Goal: Information Seeking & Learning: Find specific fact

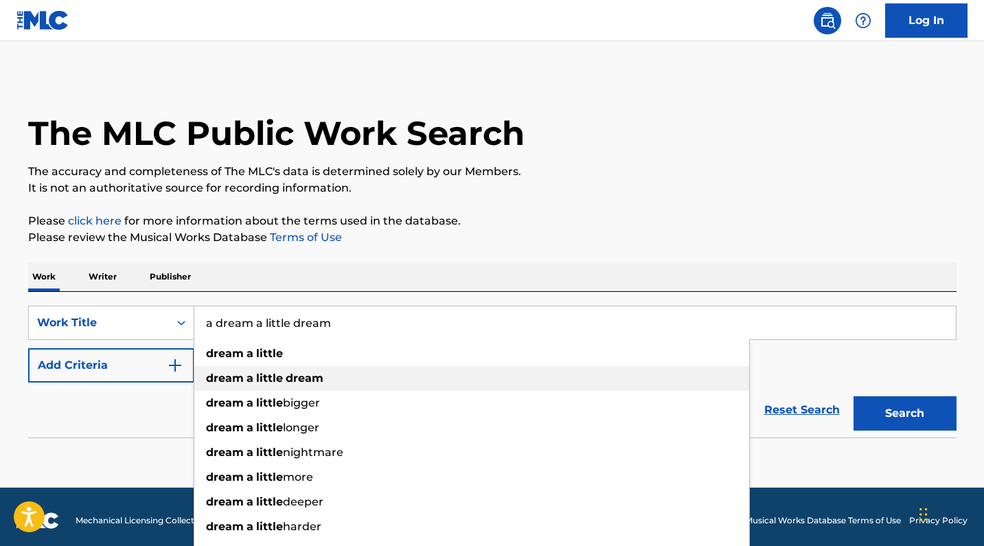
click at [297, 372] on strong "dream" at bounding box center [305, 378] width 38 height 13
type input "dream a little dream"
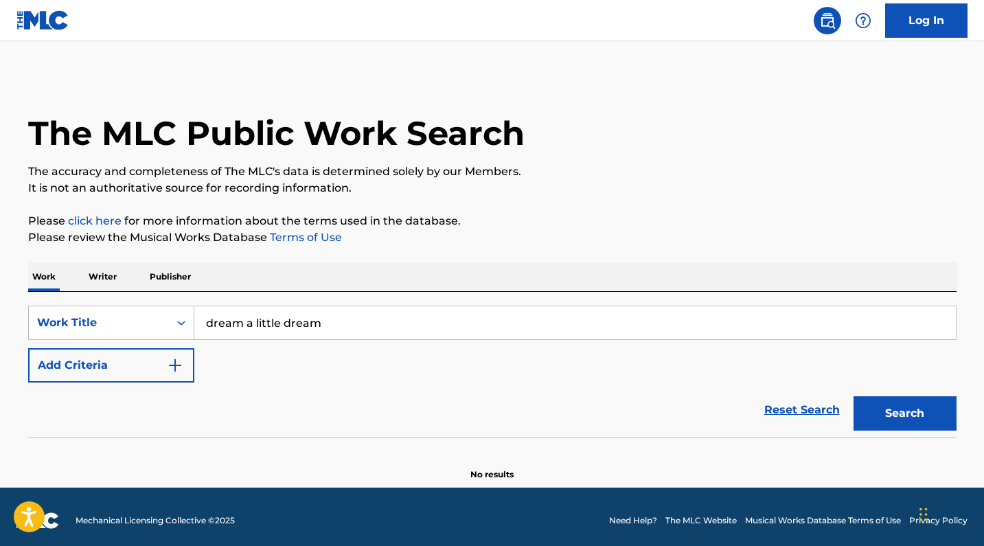
click at [899, 423] on button "Search" at bounding box center [905, 413] width 103 height 34
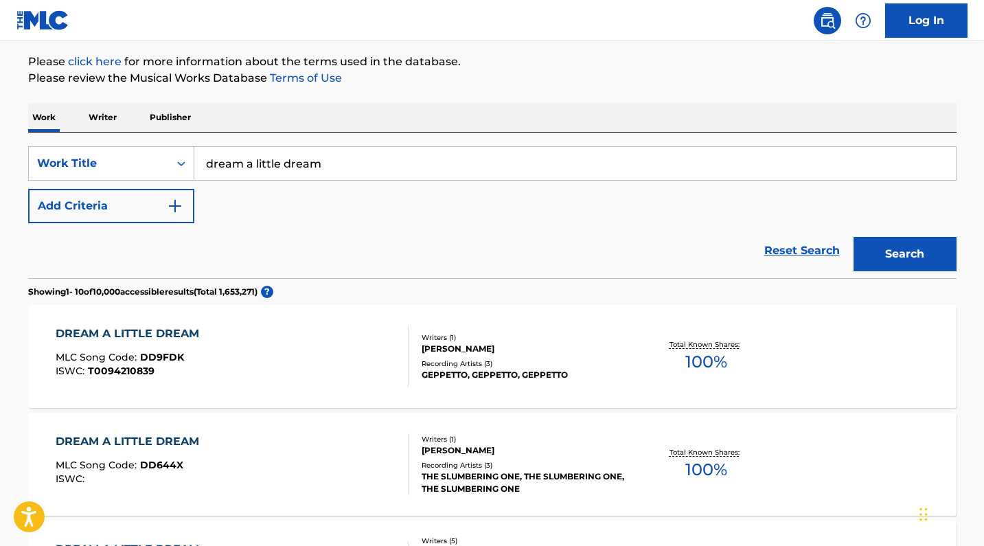
scroll to position [159, 0]
click at [163, 212] on button "Add Criteria" at bounding box center [111, 207] width 166 height 34
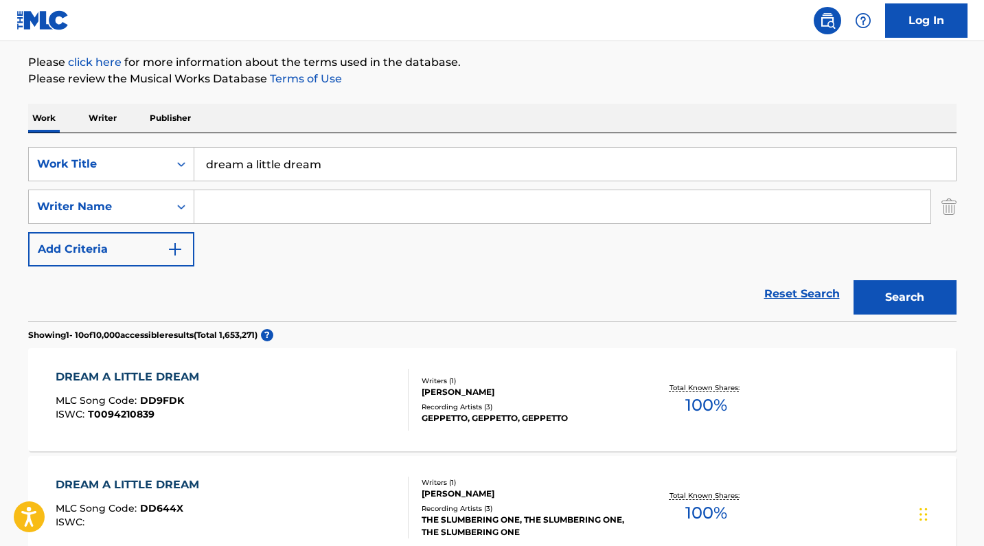
click at [255, 208] on input "Search Form" at bounding box center [562, 206] width 736 height 33
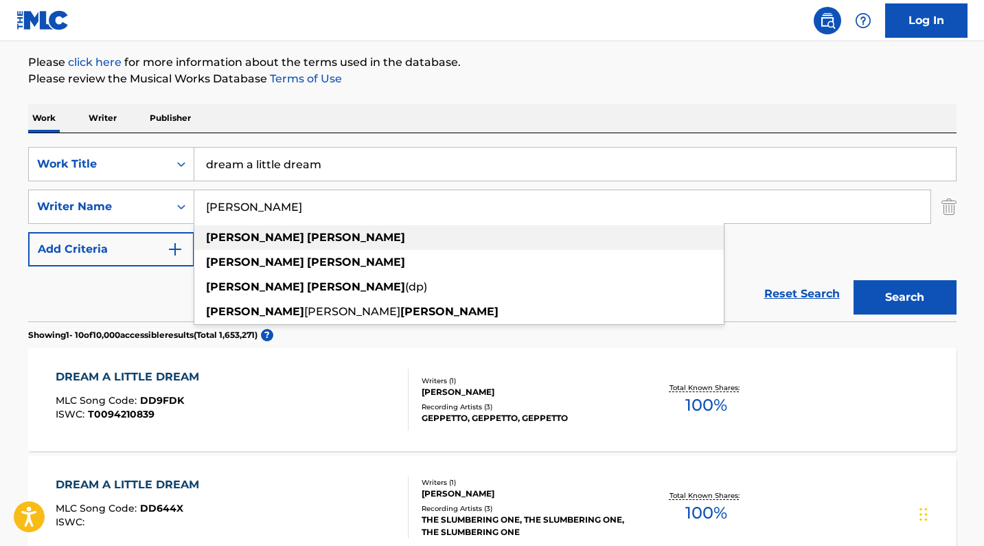
type input "[PERSON_NAME]"
click at [347, 240] on div "[PERSON_NAME]" at bounding box center [458, 237] width 529 height 25
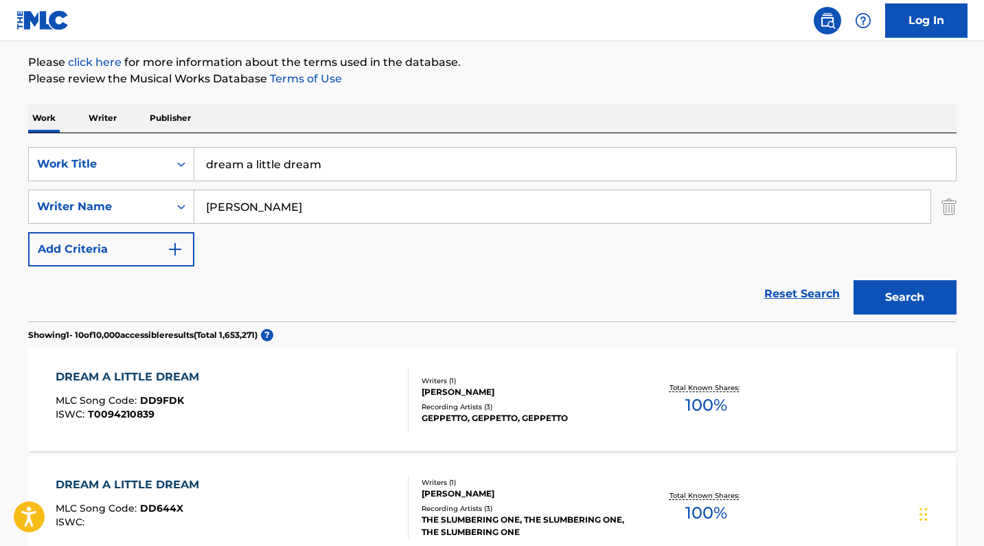
click at [888, 292] on button "Search" at bounding box center [905, 297] width 103 height 34
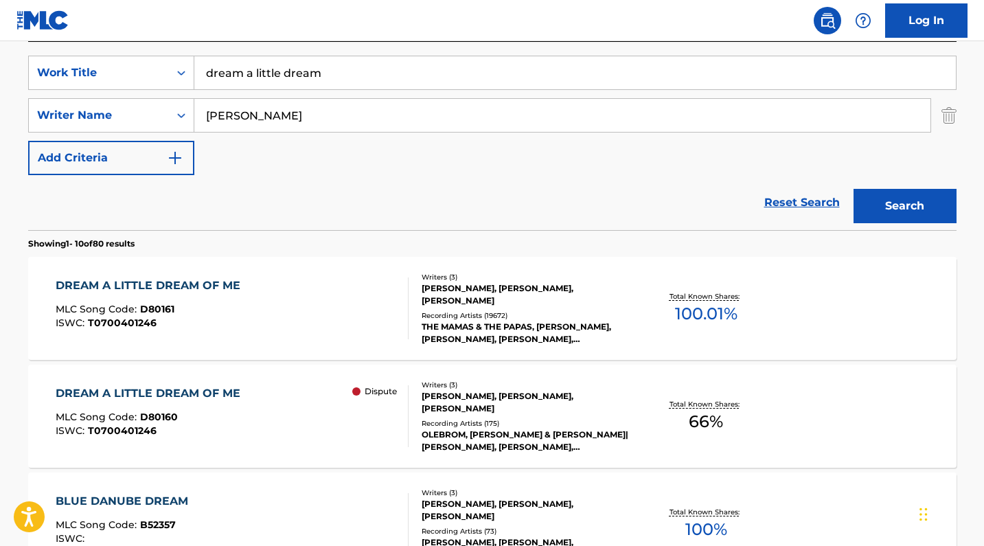
scroll to position [252, 0]
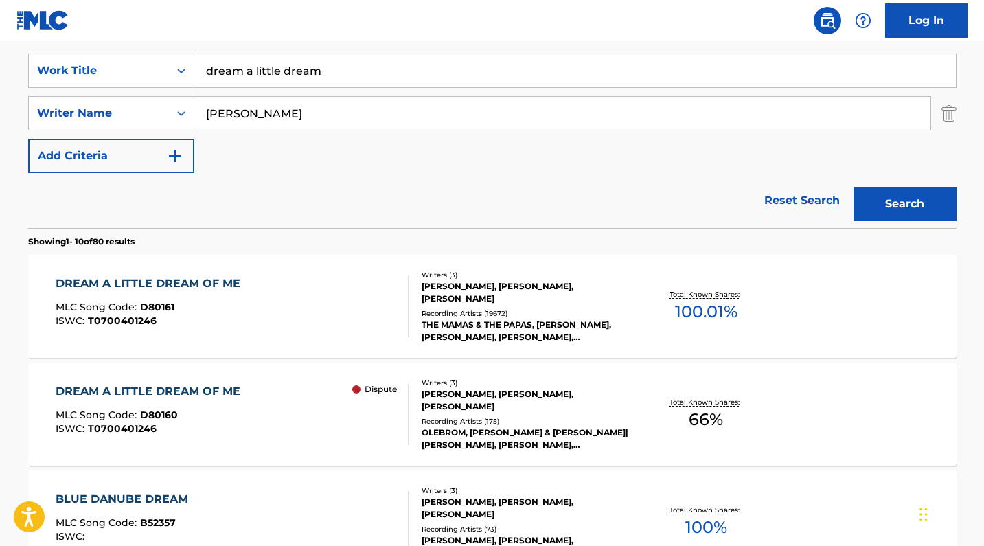
click at [308, 299] on div "DREAM A LITTLE DREAM OF ME MLC Song Code : D80161 ISWC : T0700401246" at bounding box center [232, 306] width 353 height 62
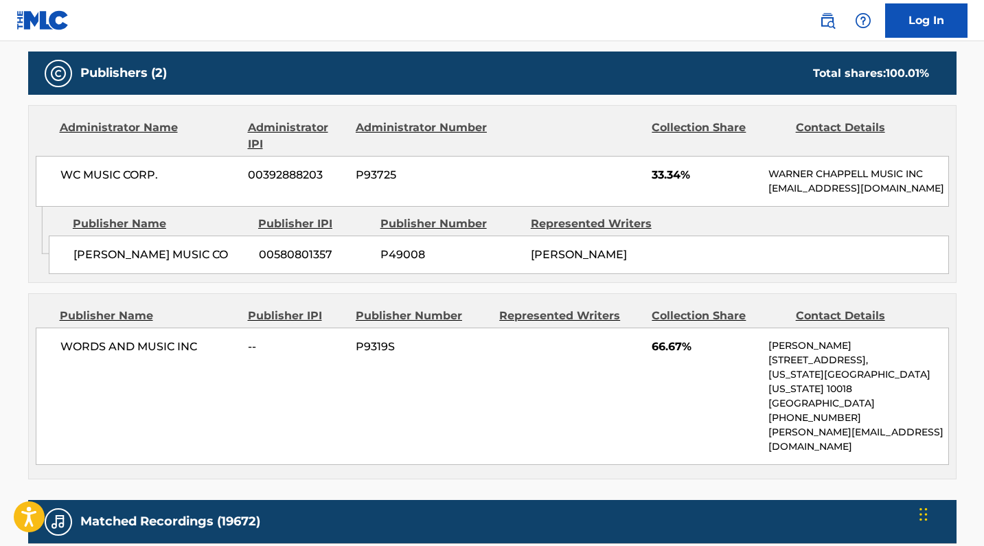
scroll to position [733, 0]
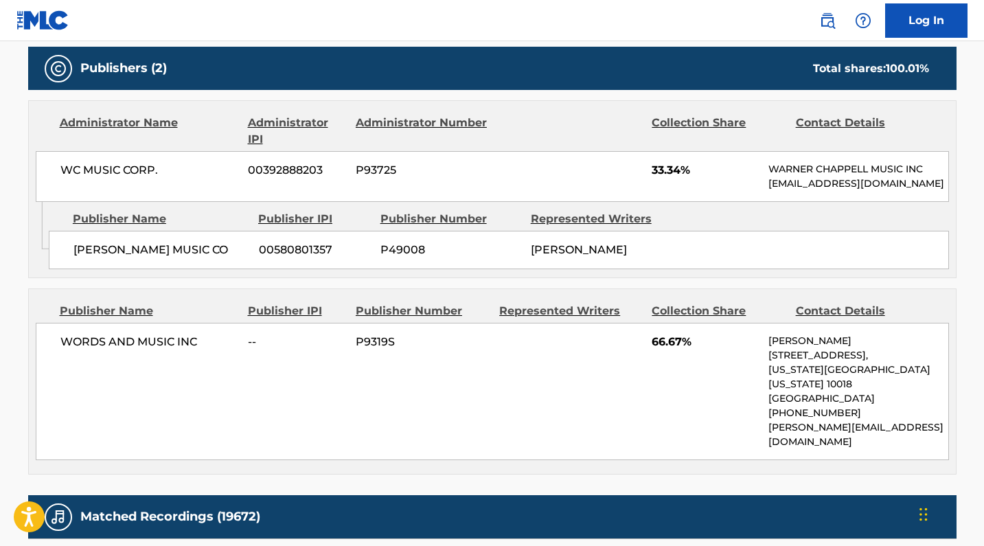
click at [675, 350] on span "66.67%" at bounding box center [705, 342] width 106 height 16
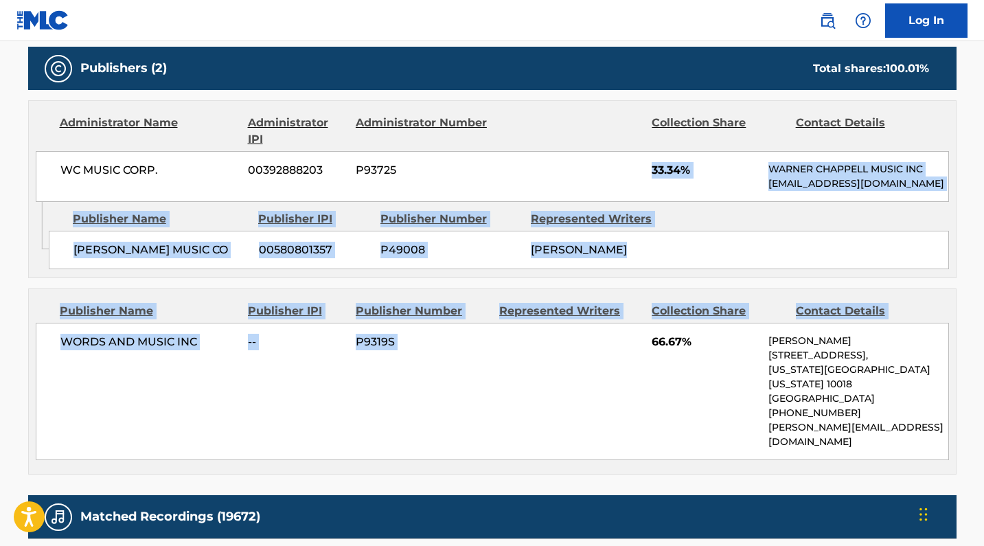
drag, startPoint x: 646, startPoint y: 356, endPoint x: 667, endPoint y: 155, distance: 201.6
click at [667, 155] on div "Publishers (2) Total shares: 100.01 % Administrator Name Administrator IPI Admi…" at bounding box center [492, 261] width 928 height 428
click at [667, 155] on div "WC MUSIC CORP. 00392888203 P93725 33.34% [PERSON_NAME] MUSIC INC [EMAIL_ADDRESS…" at bounding box center [492, 176] width 913 height 51
